Goal: Task Accomplishment & Management: Complete application form

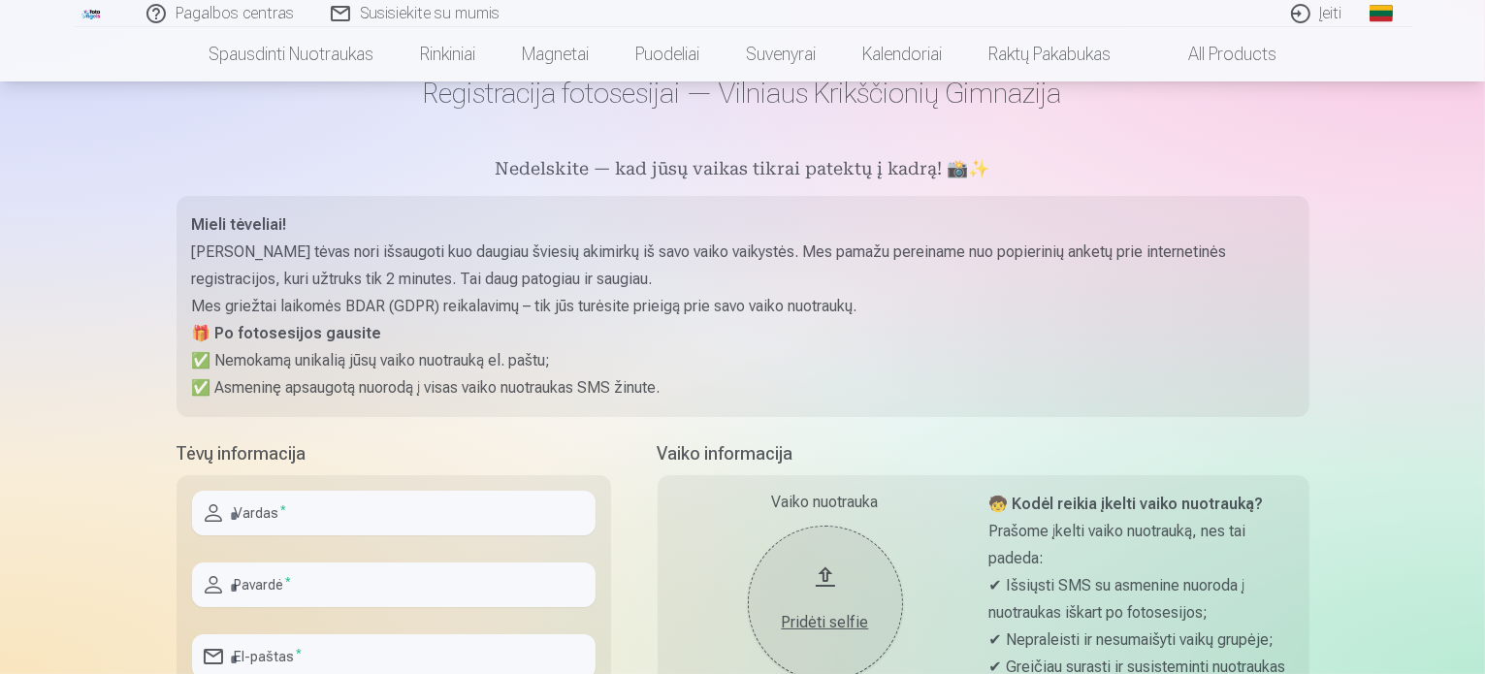
scroll to position [97, 0]
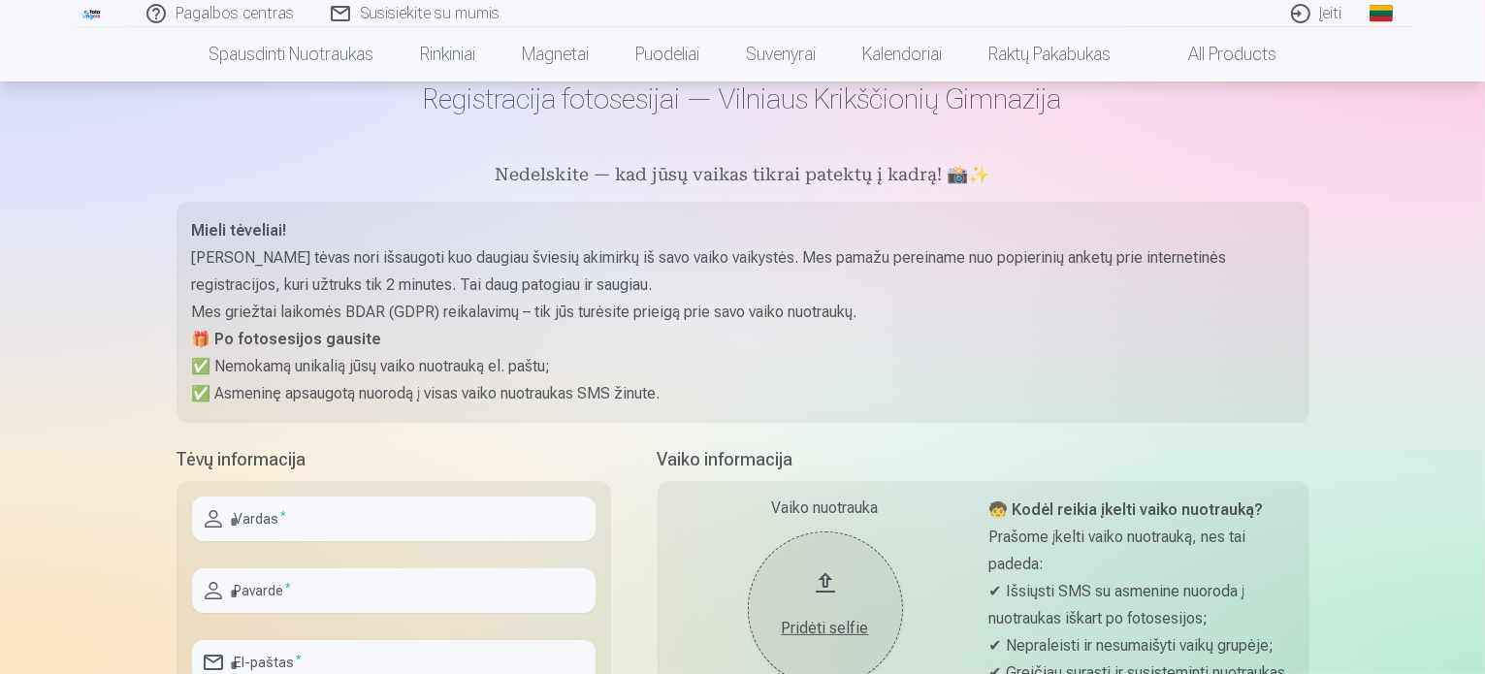
click at [327, 517] on input "text" at bounding box center [394, 519] width 404 height 45
type input "********"
type input "*********"
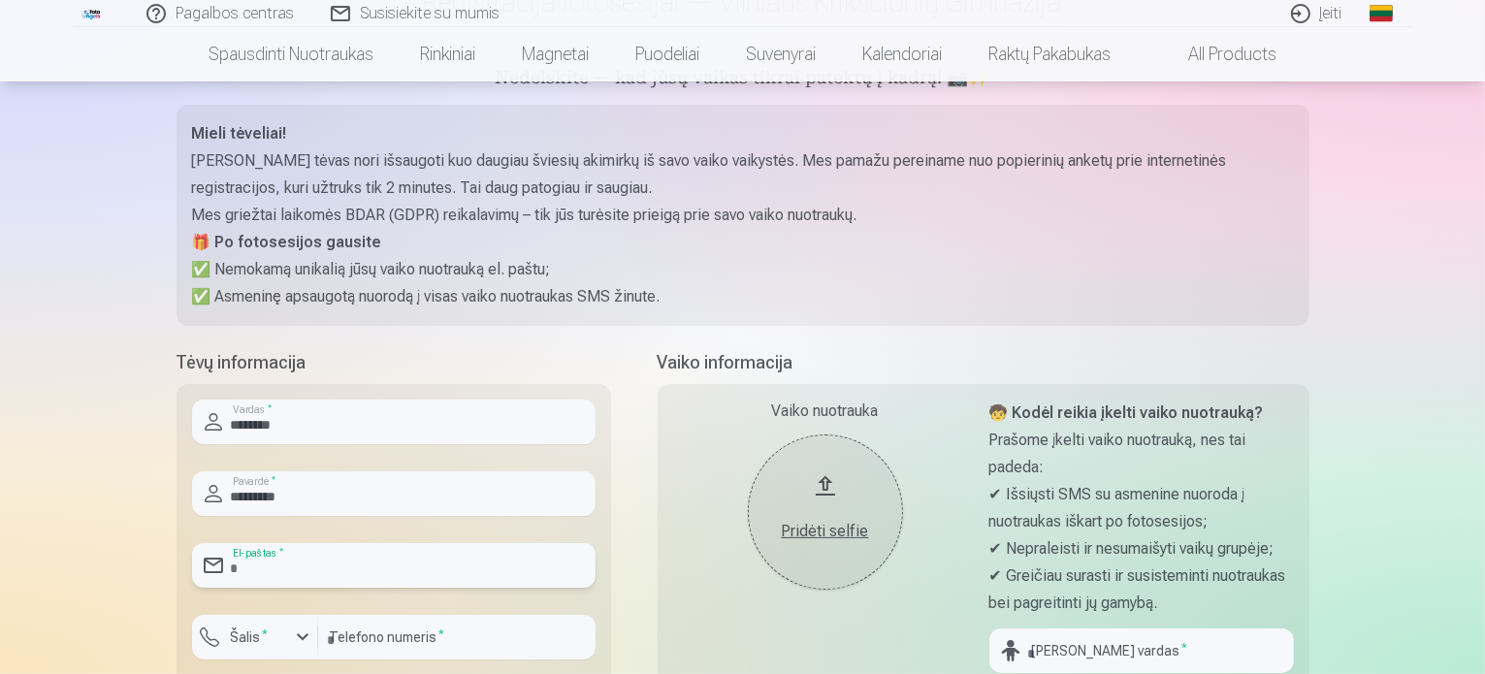
click at [348, 561] on input "email" at bounding box center [394, 565] width 404 height 45
type input "**********"
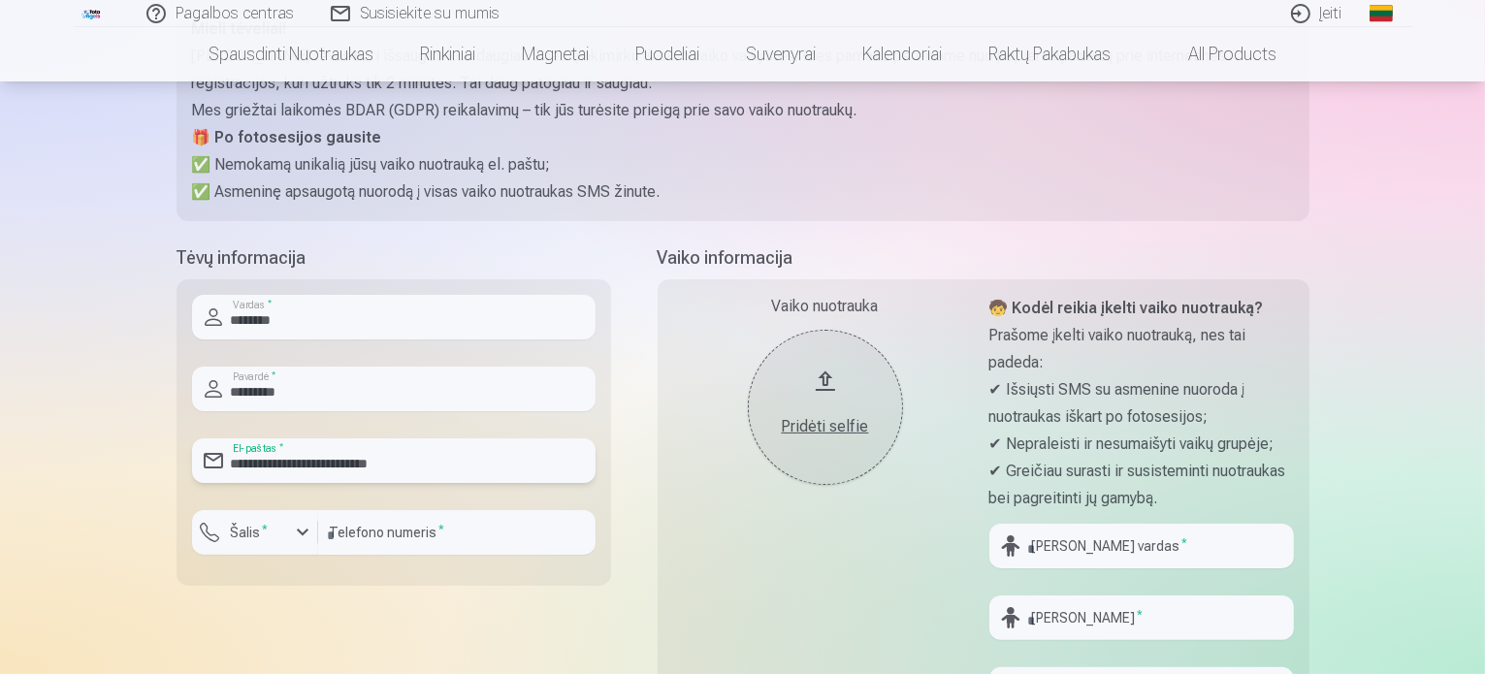
scroll to position [485, 0]
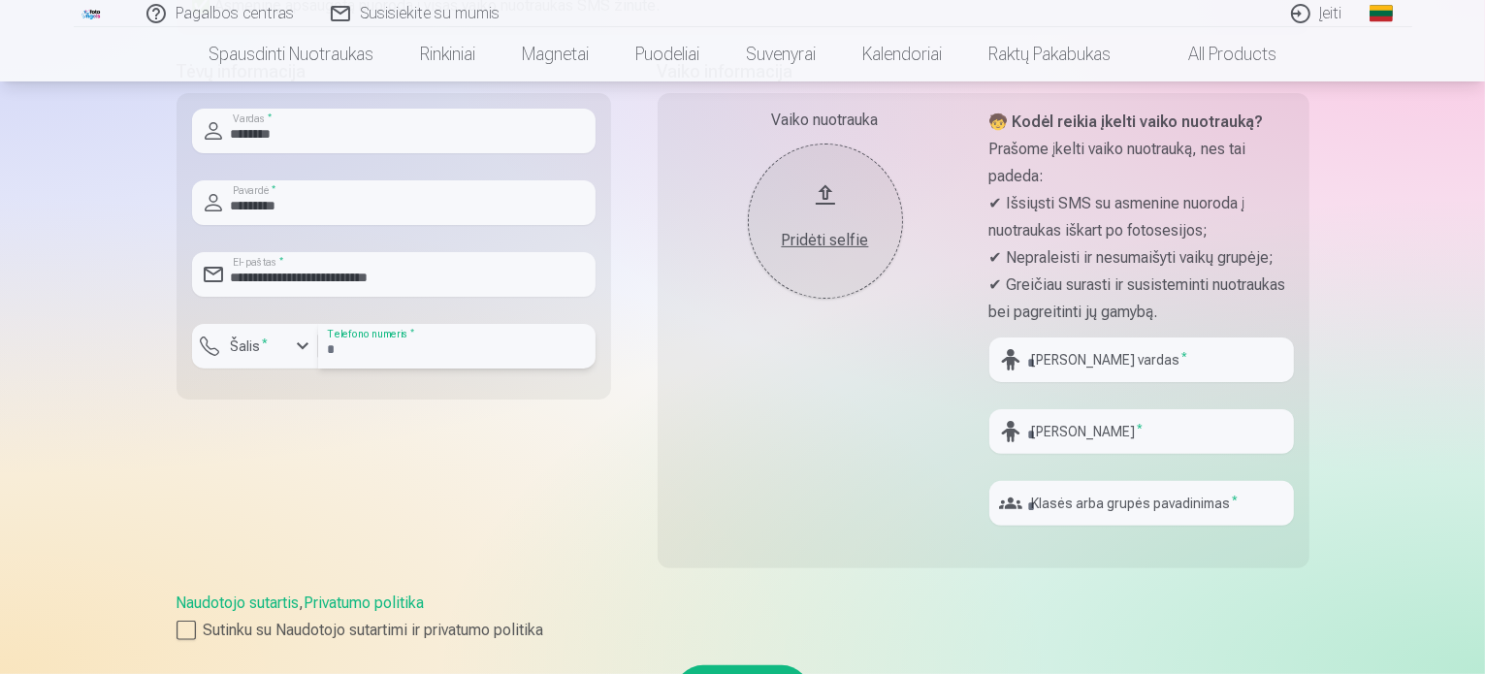
click at [389, 347] on input "number" at bounding box center [456, 346] width 277 height 45
click at [308, 347] on div "button" at bounding box center [302, 346] width 23 height 23
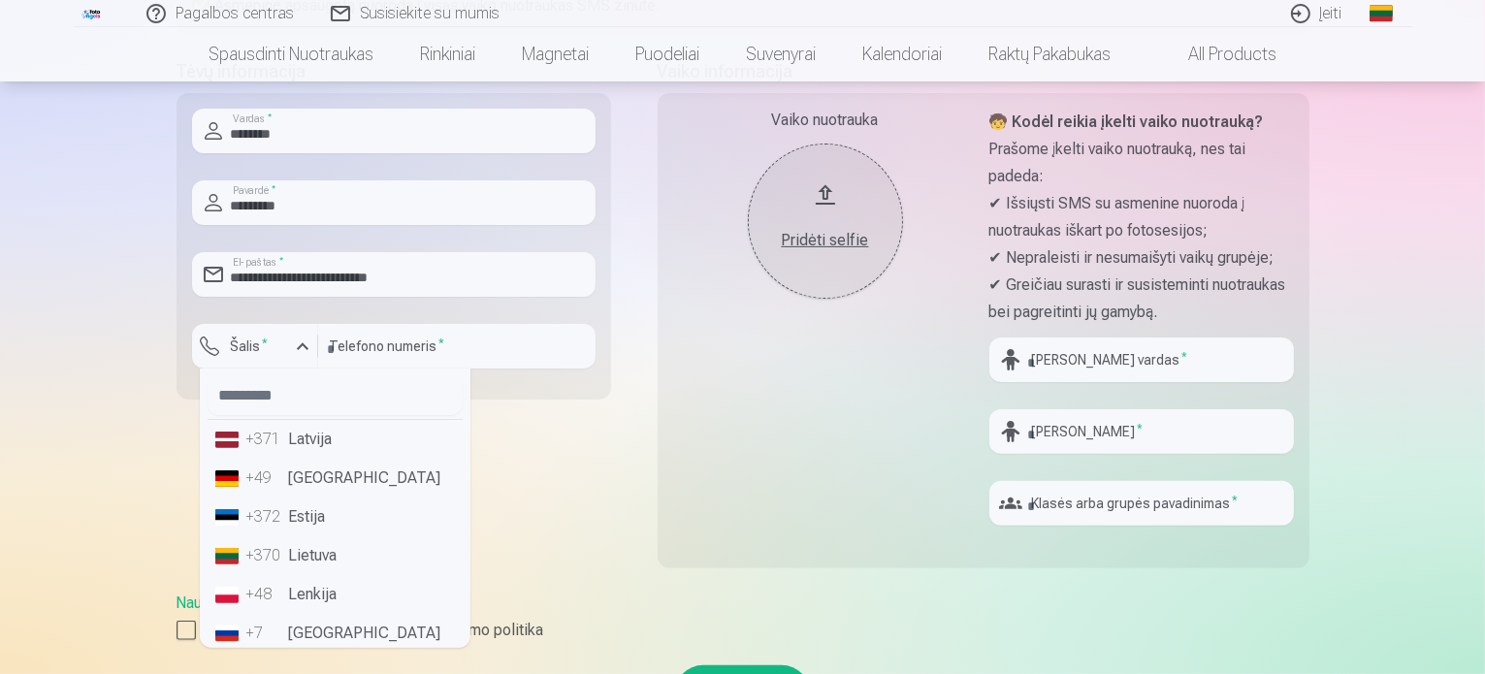
click at [319, 546] on li "+370 Lietuva" at bounding box center [335, 555] width 255 height 39
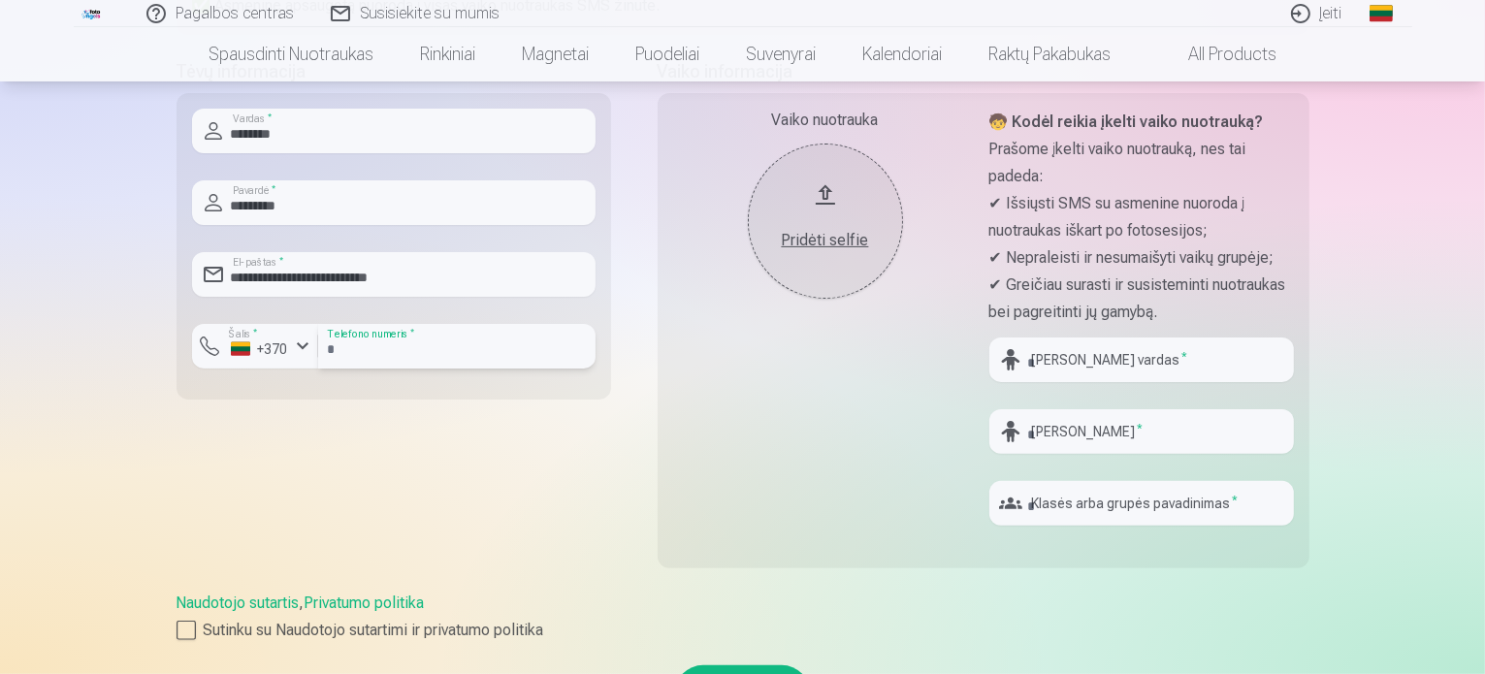
click at [384, 342] on input "number" at bounding box center [456, 346] width 277 height 45
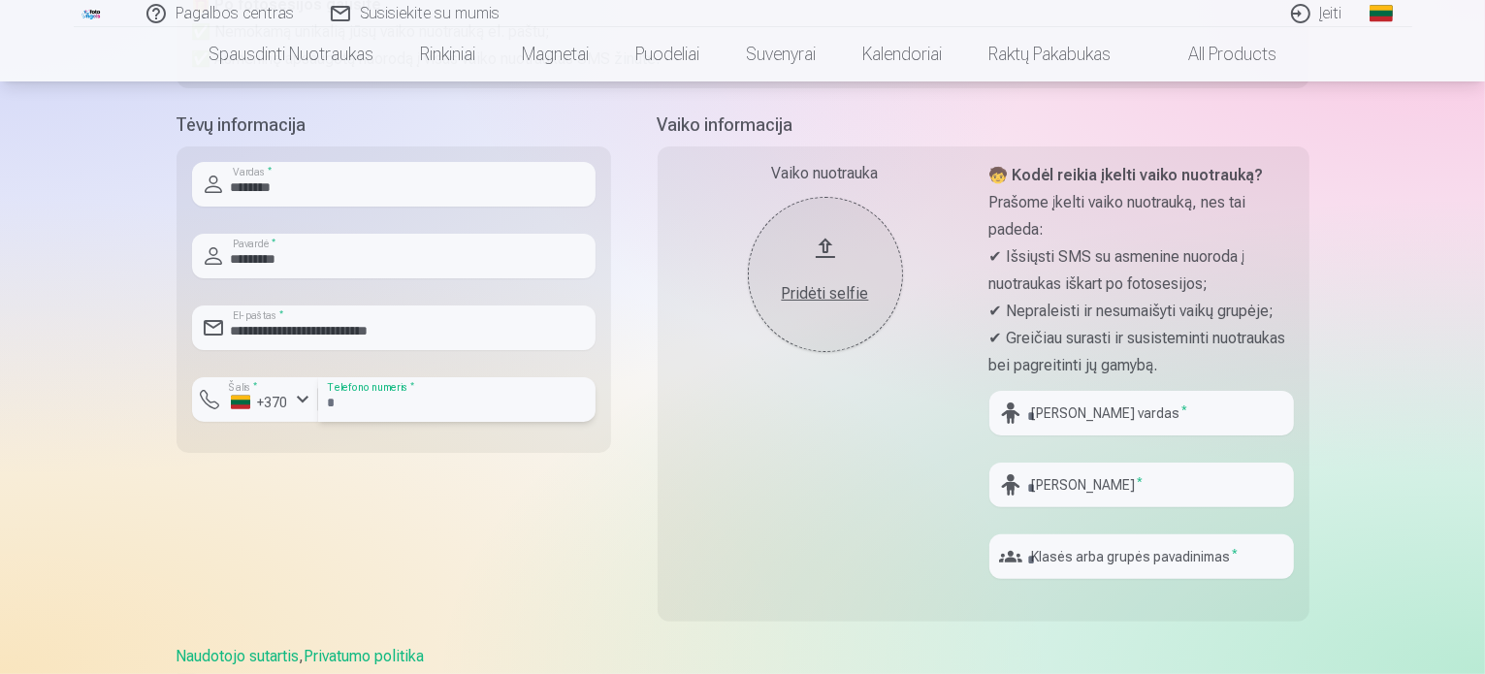
scroll to position [388, 0]
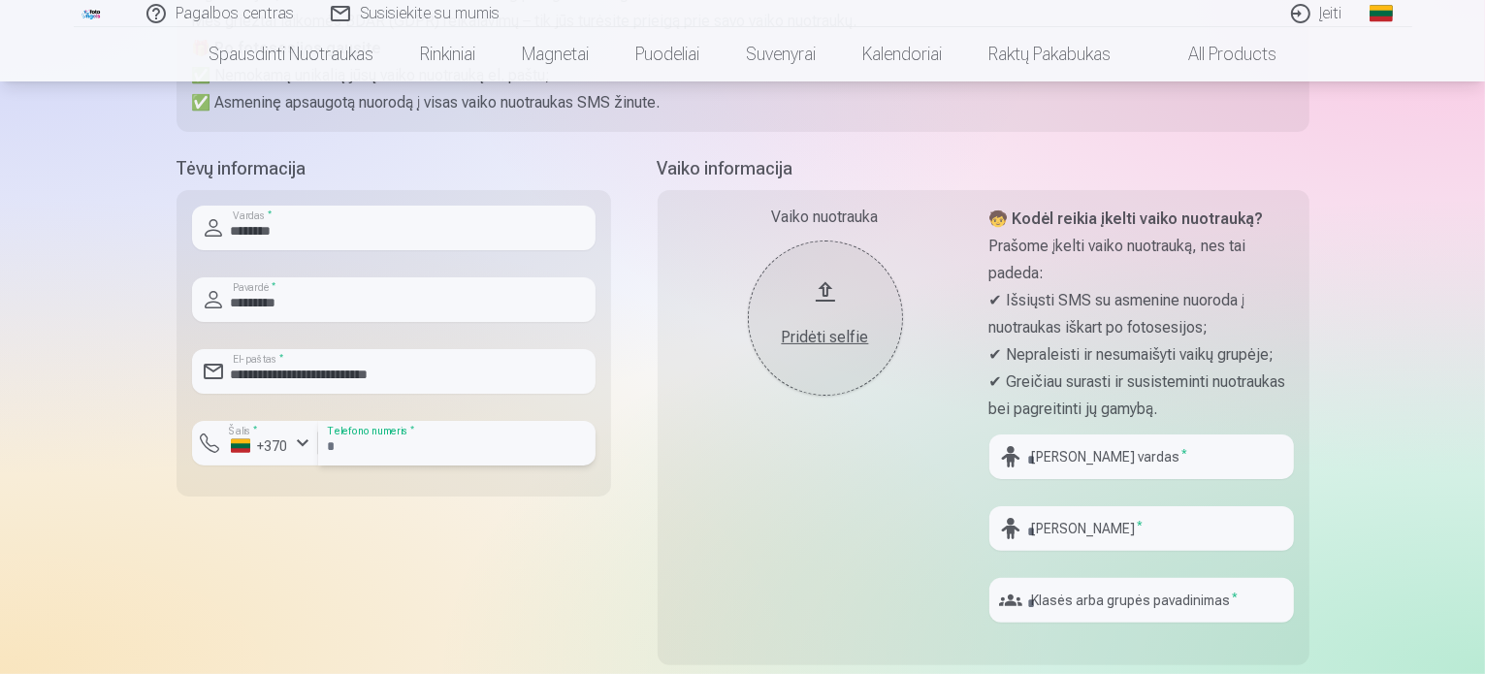
type input "********"
click at [1090, 458] on input "text" at bounding box center [1142, 457] width 305 height 45
click at [1095, 467] on input "text" at bounding box center [1142, 457] width 305 height 45
type input "*****"
click at [1098, 526] on input "text" at bounding box center [1142, 528] width 305 height 45
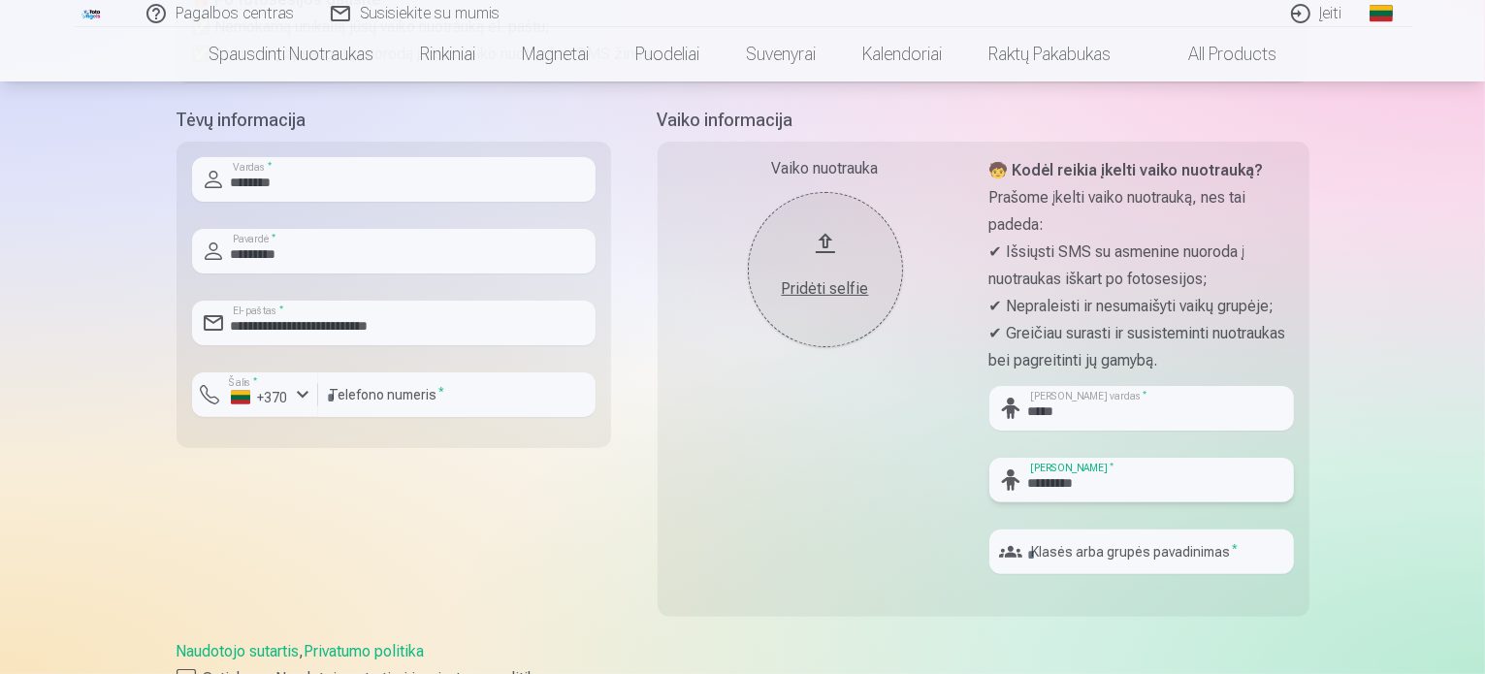
scroll to position [485, 0]
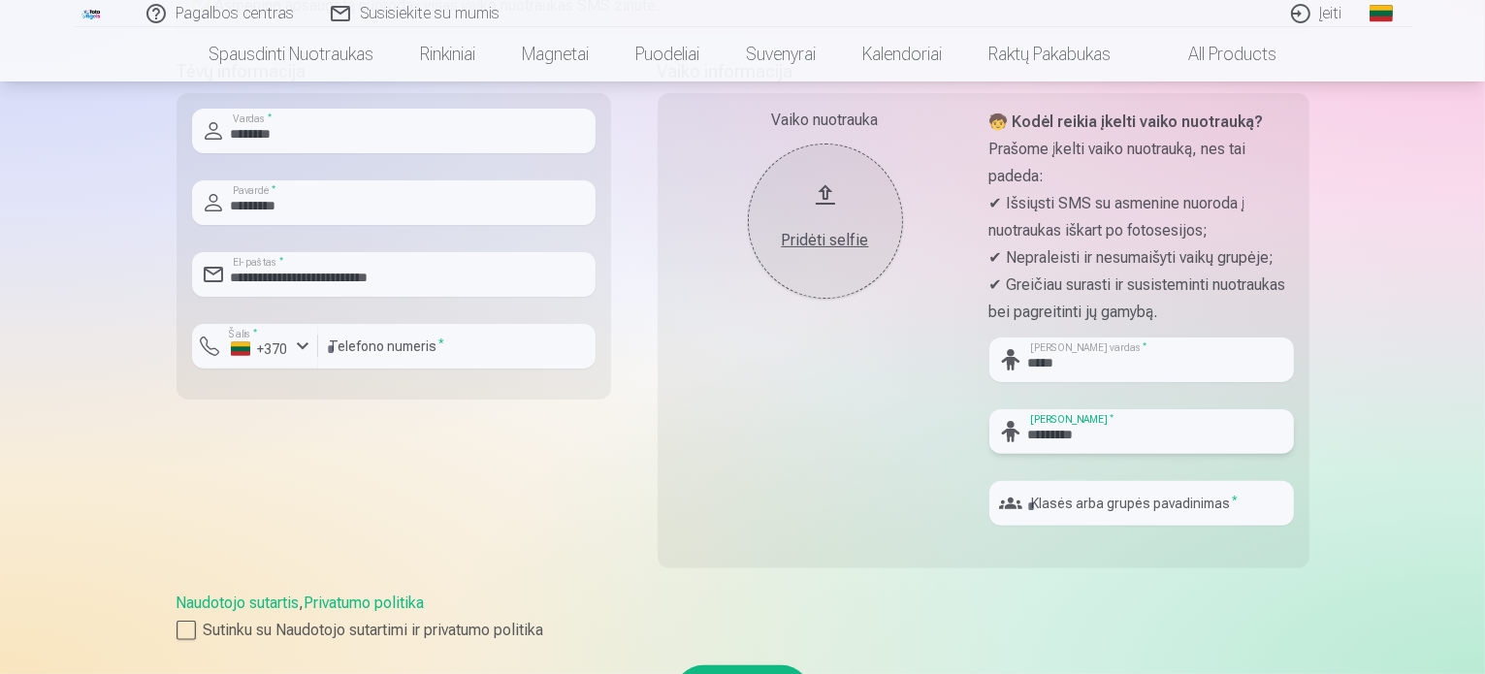
type input "*********"
click at [1077, 500] on input "text" at bounding box center [1142, 503] width 305 height 45
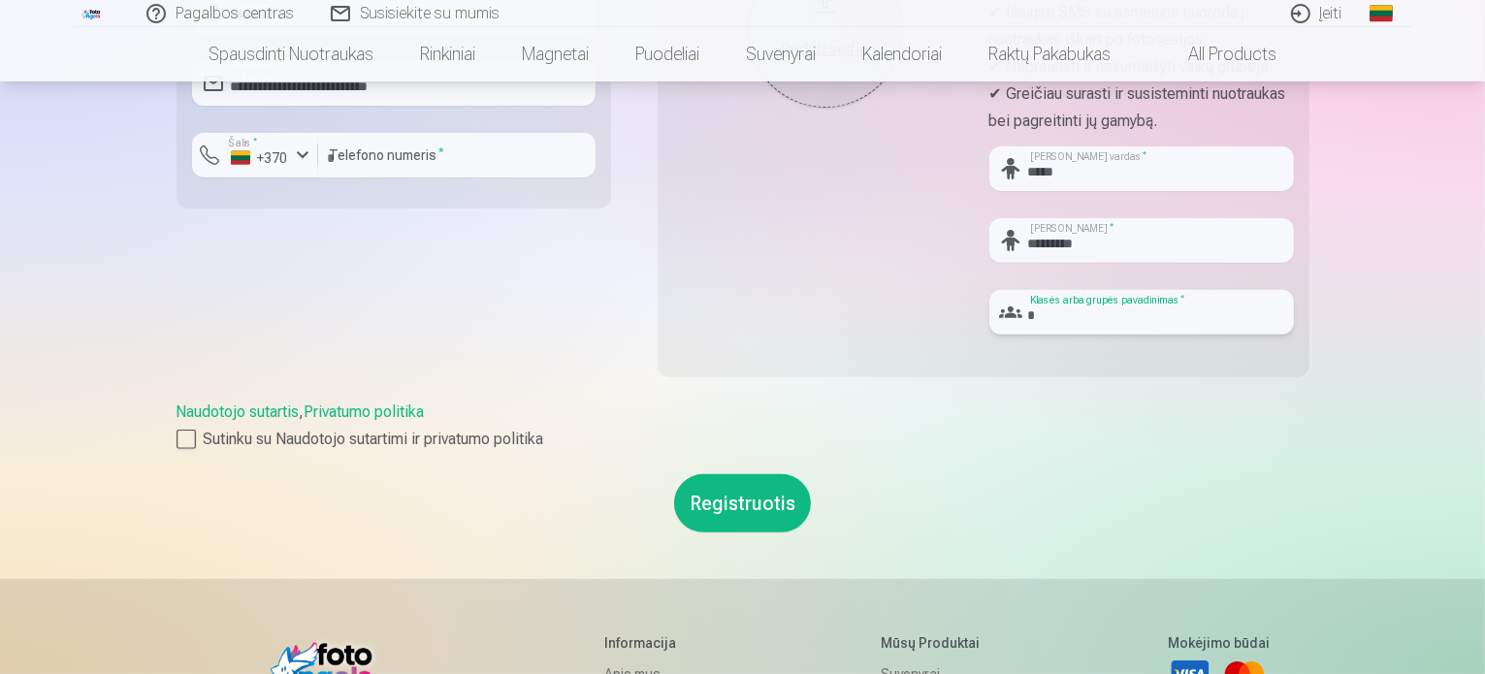
scroll to position [679, 0]
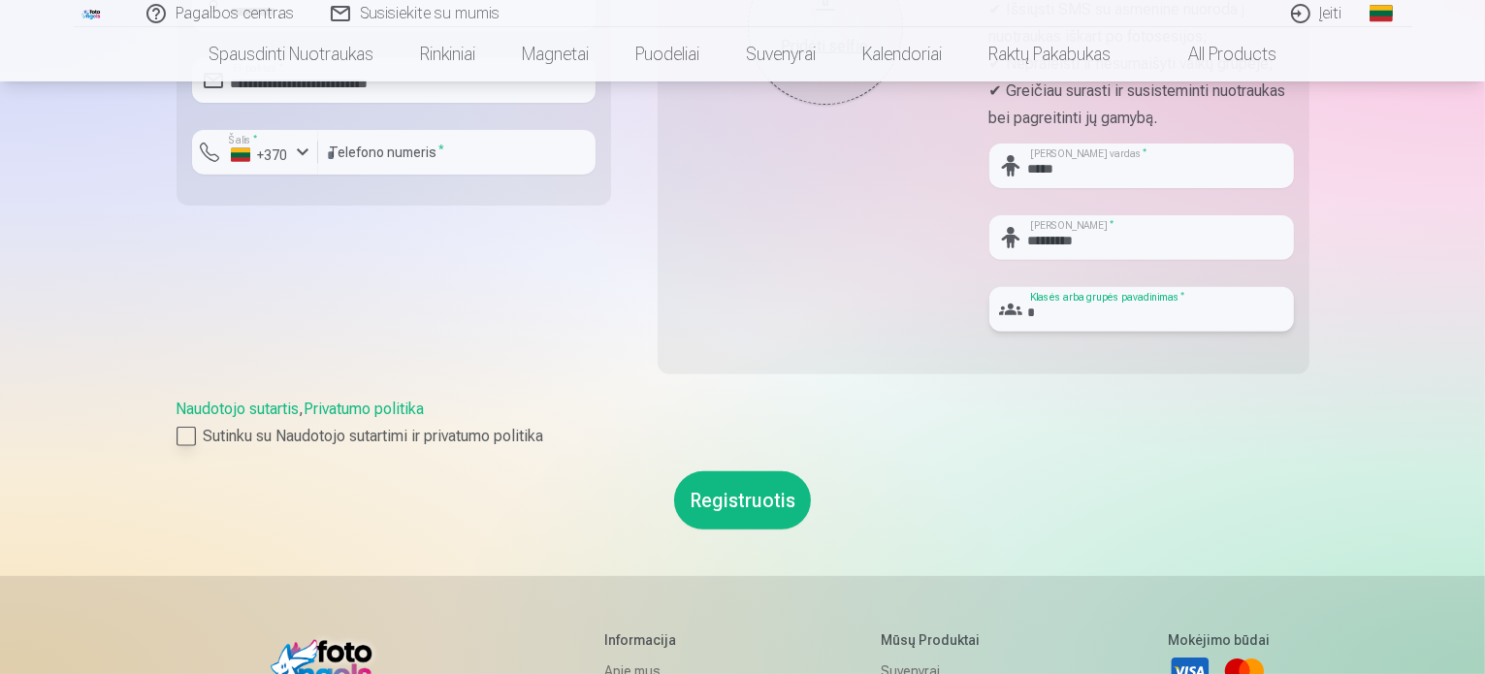
type input "*"
click at [184, 433] on div at bounding box center [186, 436] width 19 height 19
click at [718, 507] on button "Registruotis" at bounding box center [742, 500] width 137 height 58
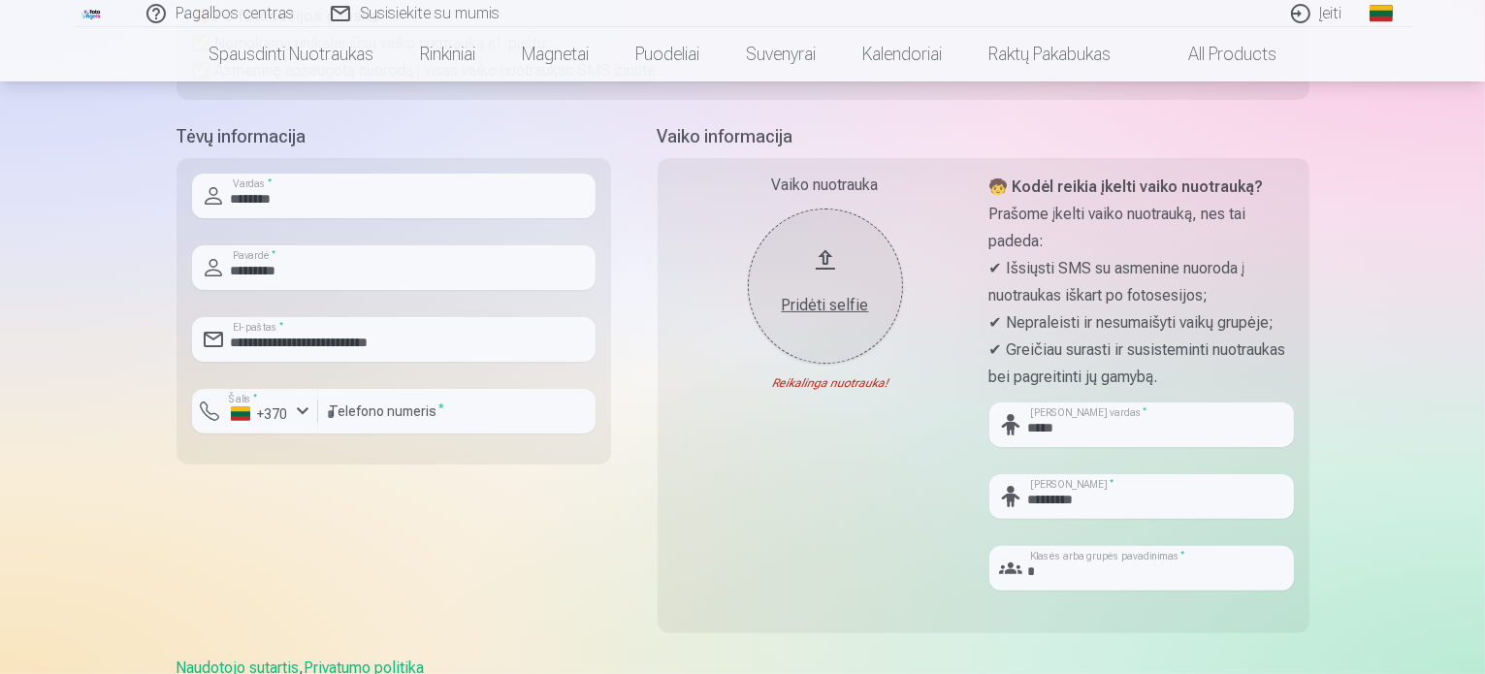
scroll to position [291, 0]
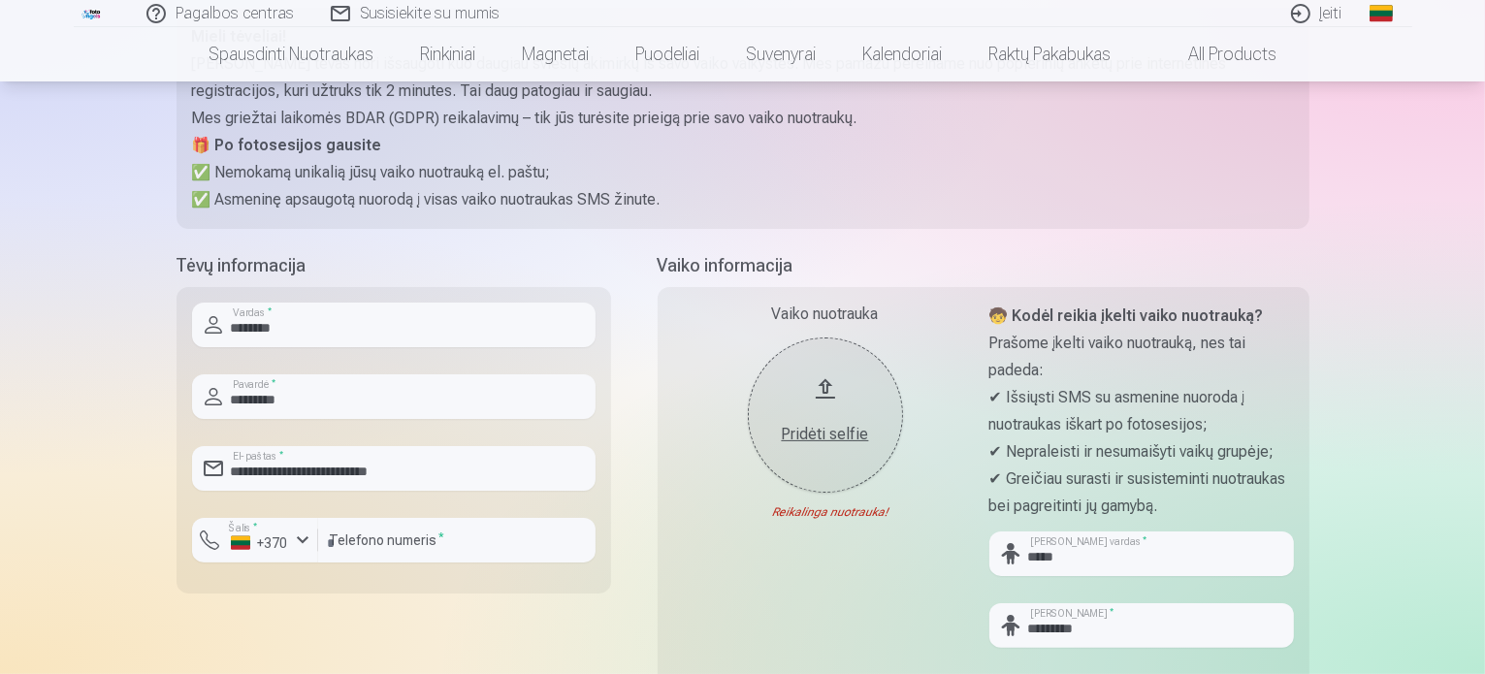
click at [809, 368] on button "Pridėti selfie" at bounding box center [825, 415] width 155 height 155
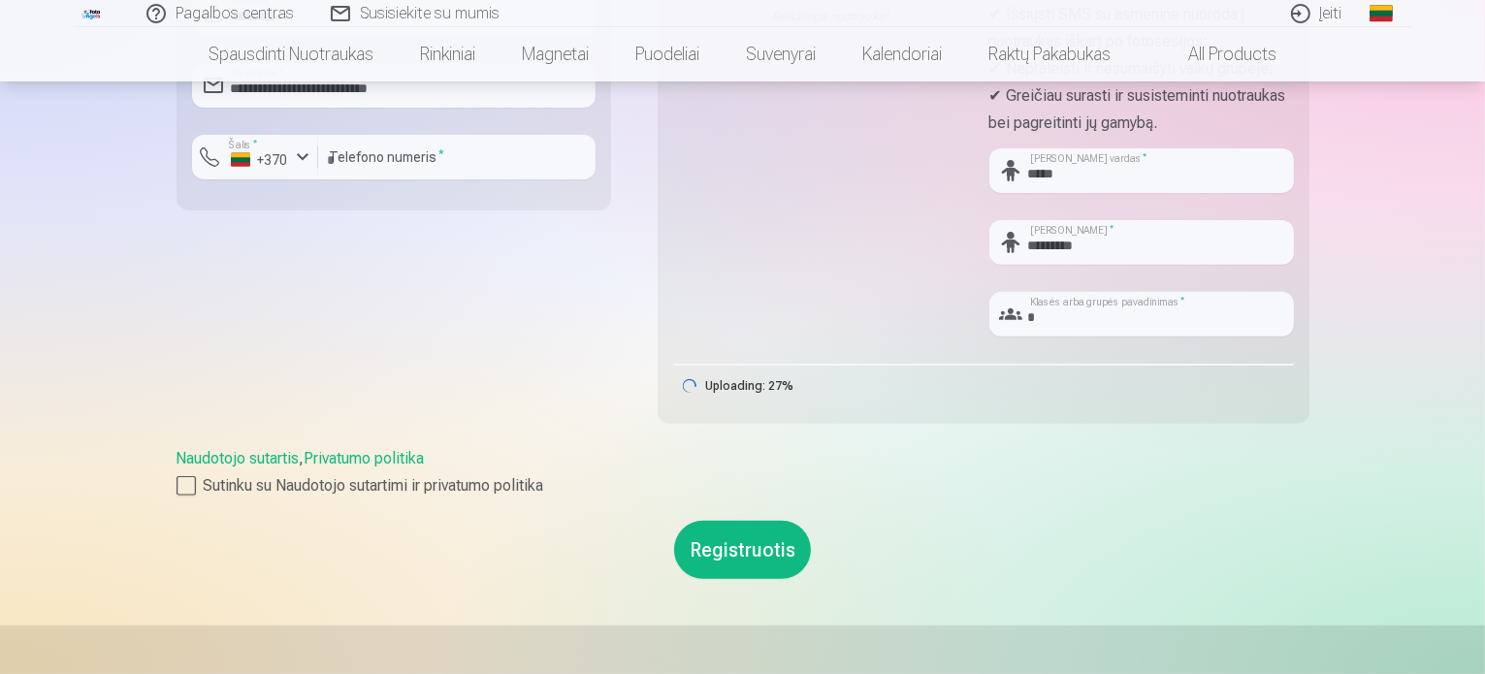
scroll to position [679, 0]
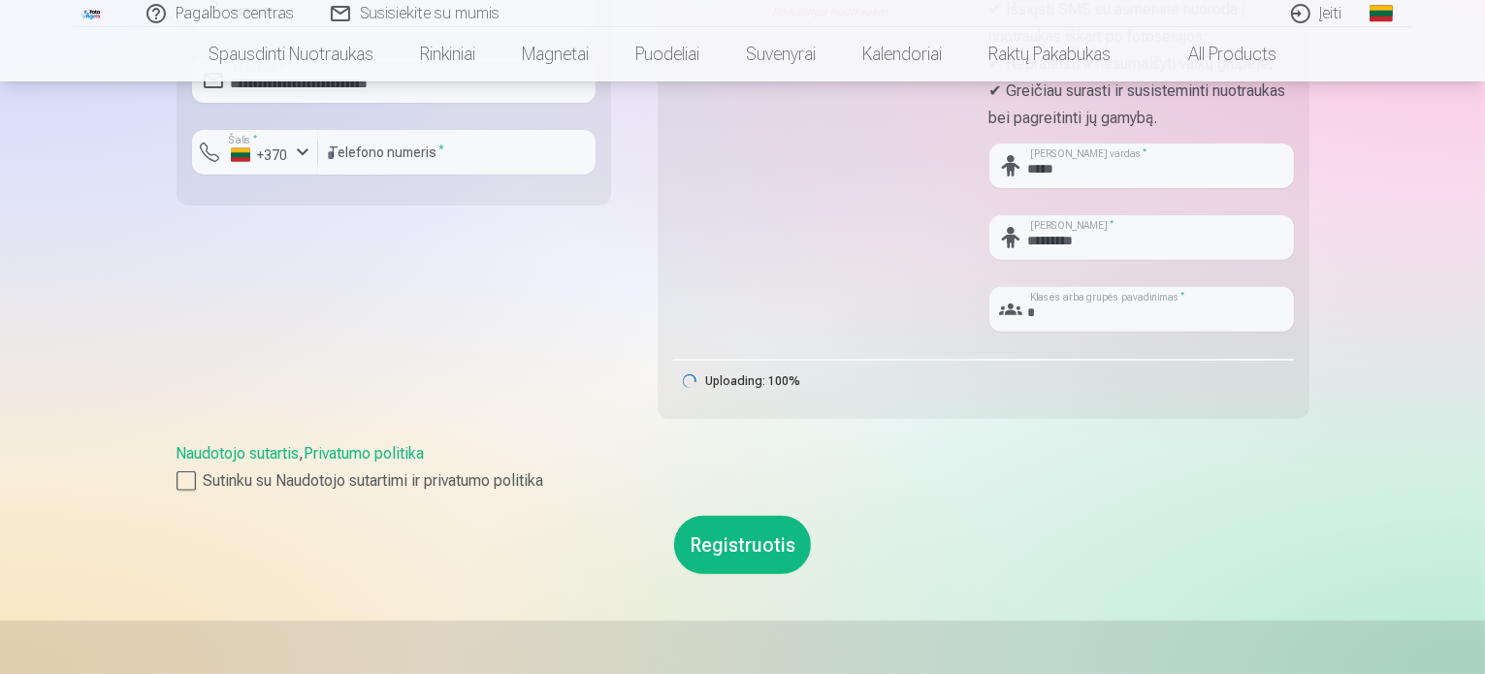
click at [733, 550] on button "Registruotis" at bounding box center [742, 545] width 137 height 58
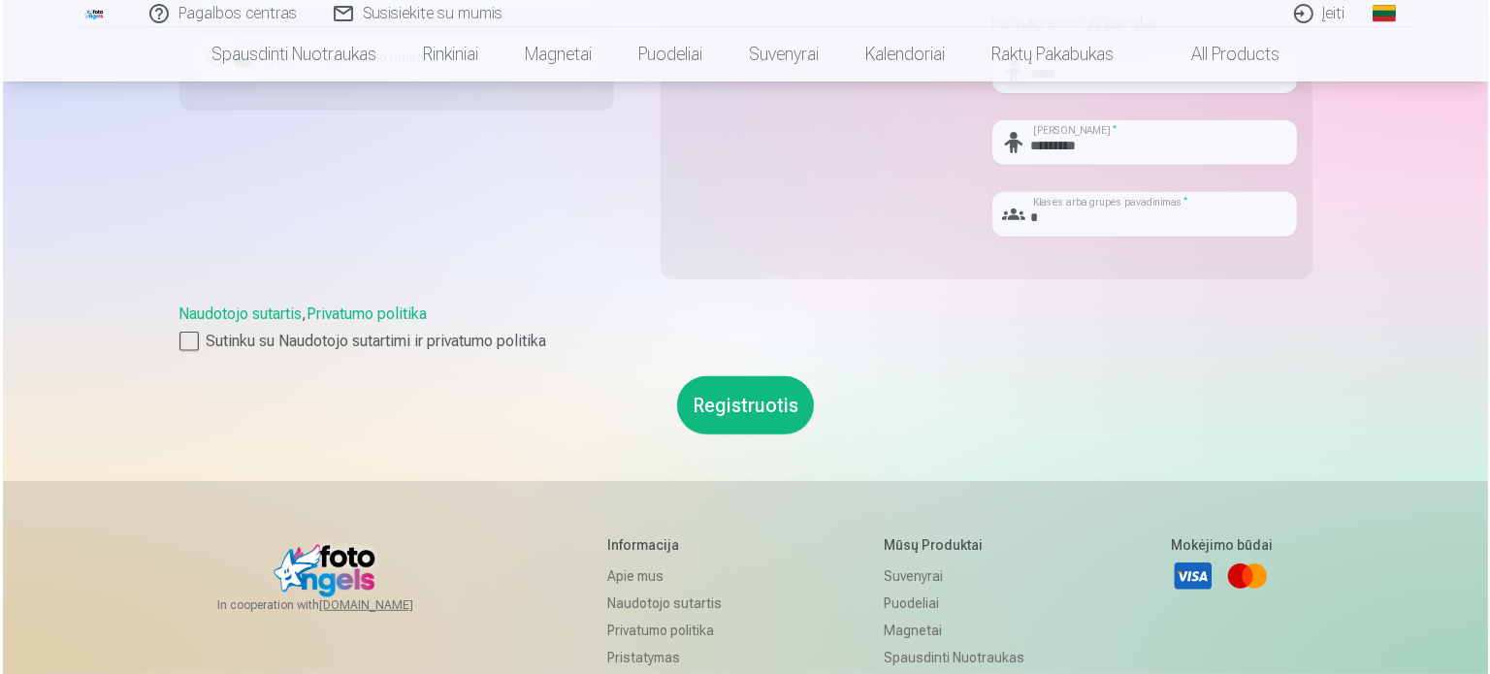
scroll to position [776, 0]
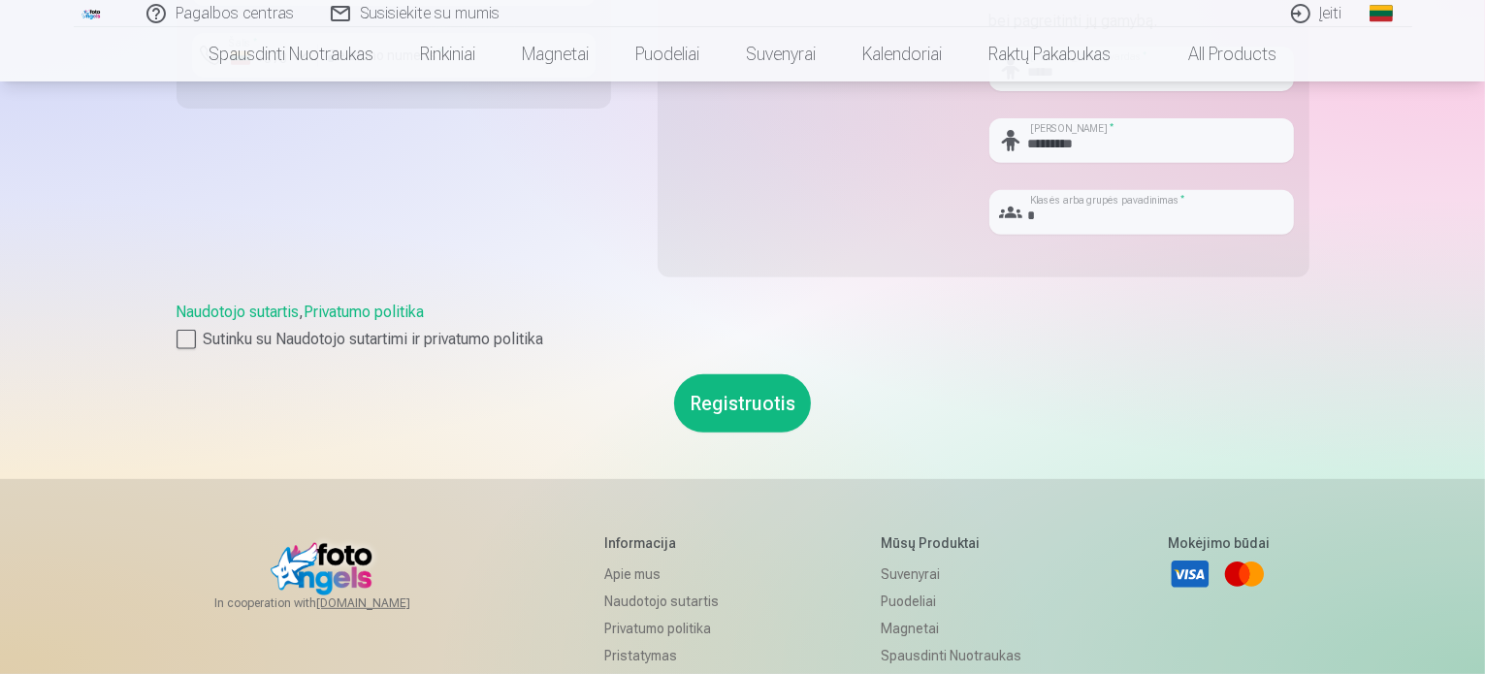
click at [731, 388] on button "Registruotis" at bounding box center [742, 403] width 137 height 58
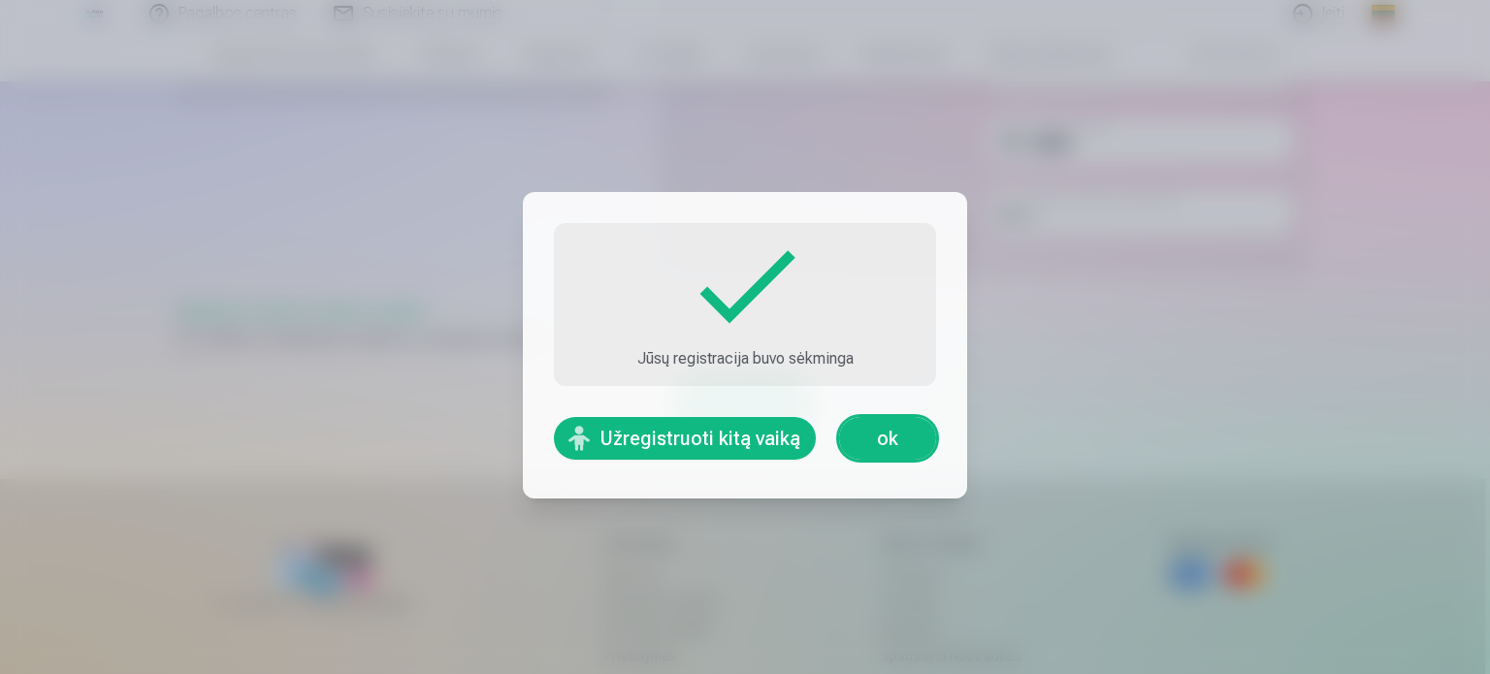
click at [874, 439] on link "ok" at bounding box center [887, 438] width 97 height 43
